Goal: Information Seeking & Learning: Learn about a topic

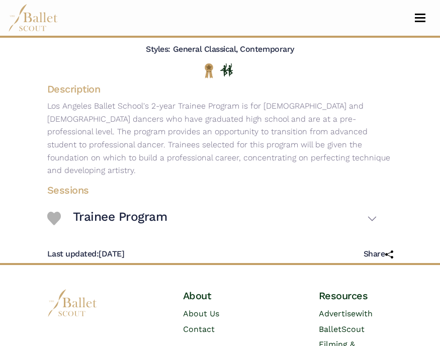
scroll to position [130, 0]
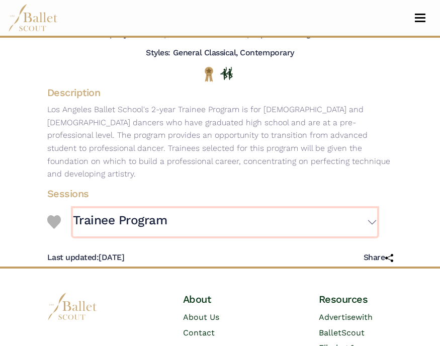
click at [127, 212] on h3 "Trainee Program" at bounding box center [120, 220] width 95 height 16
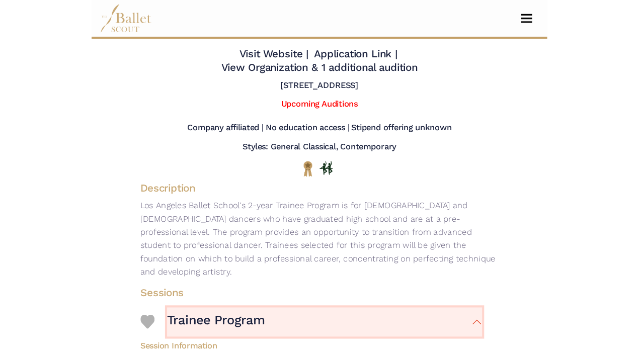
scroll to position [21, 0]
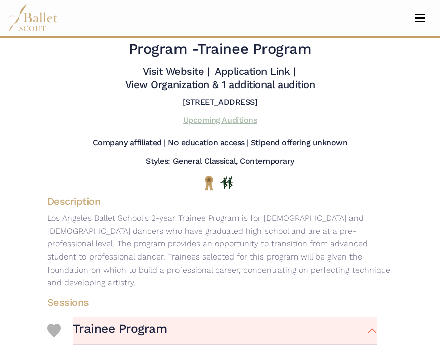
click at [215, 117] on link "Upcoming Auditions" at bounding box center [220, 120] width 74 height 10
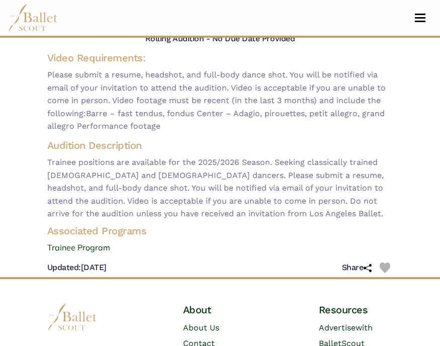
scroll to position [93, 0]
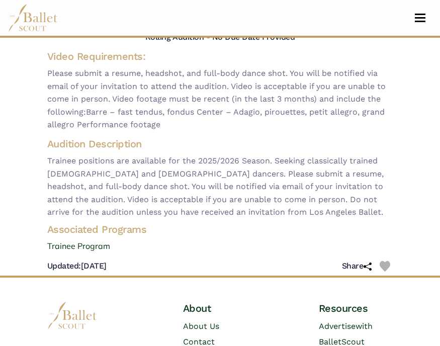
drag, startPoint x: 48, startPoint y: 72, endPoint x: 166, endPoint y: 124, distance: 128.2
click at [166, 124] on span "Please submit a resume, headshot, and full-body dance shot. You will be notifie…" at bounding box center [220, 99] width 346 height 64
copy span "Please submit a resume, headshot, and full-body dance shot. You will be notifie…"
